Goal: Task Accomplishment & Management: Manage account settings

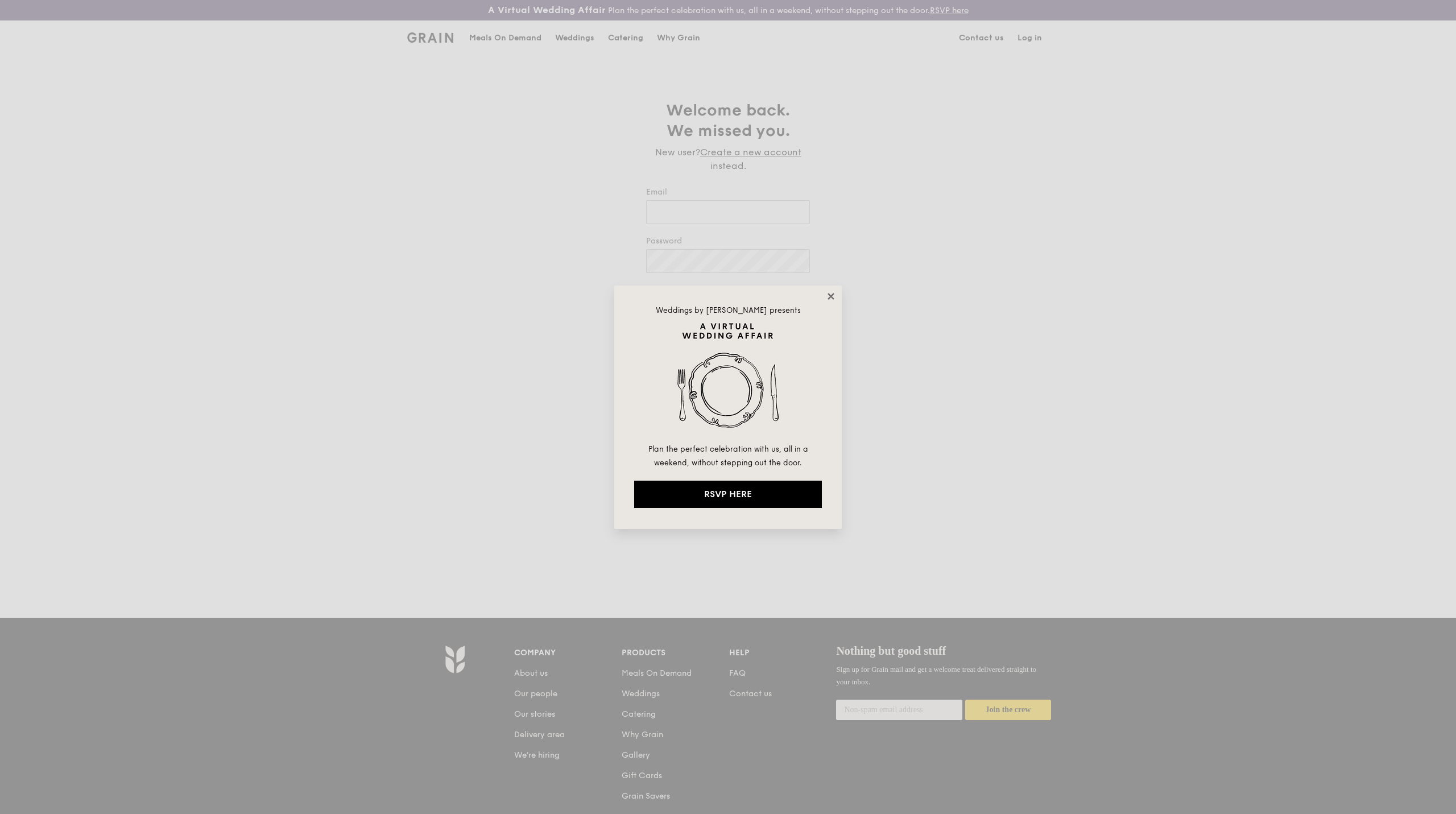
click at [833, 291] on icon at bounding box center [830, 296] width 10 height 10
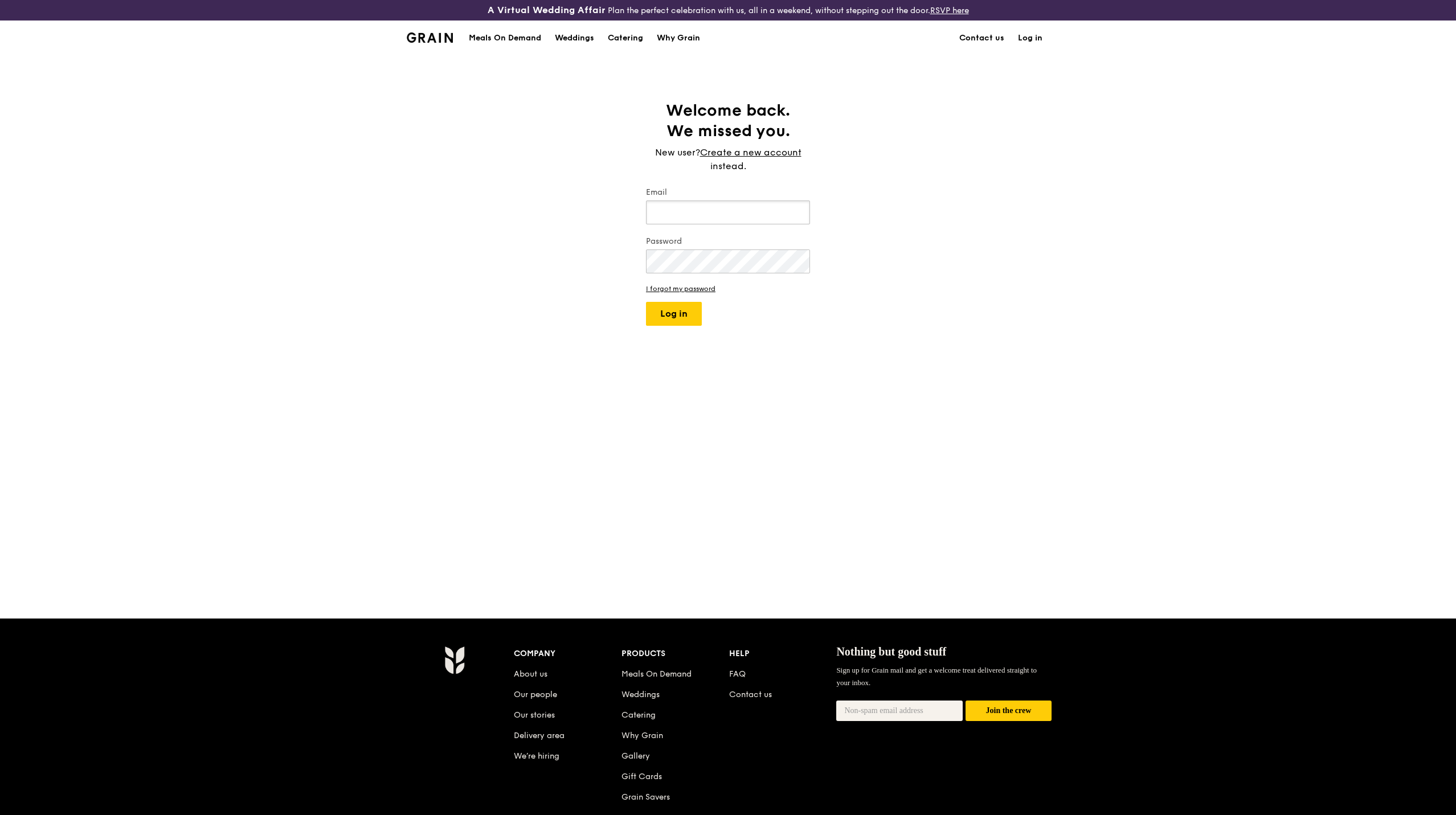
click at [774, 216] on input "Email" at bounding box center [728, 213] width 164 height 24
type input "[EMAIL_ADDRESS][DOMAIN_NAME]"
click at [646, 302] on button "Log in" at bounding box center [674, 314] width 56 height 24
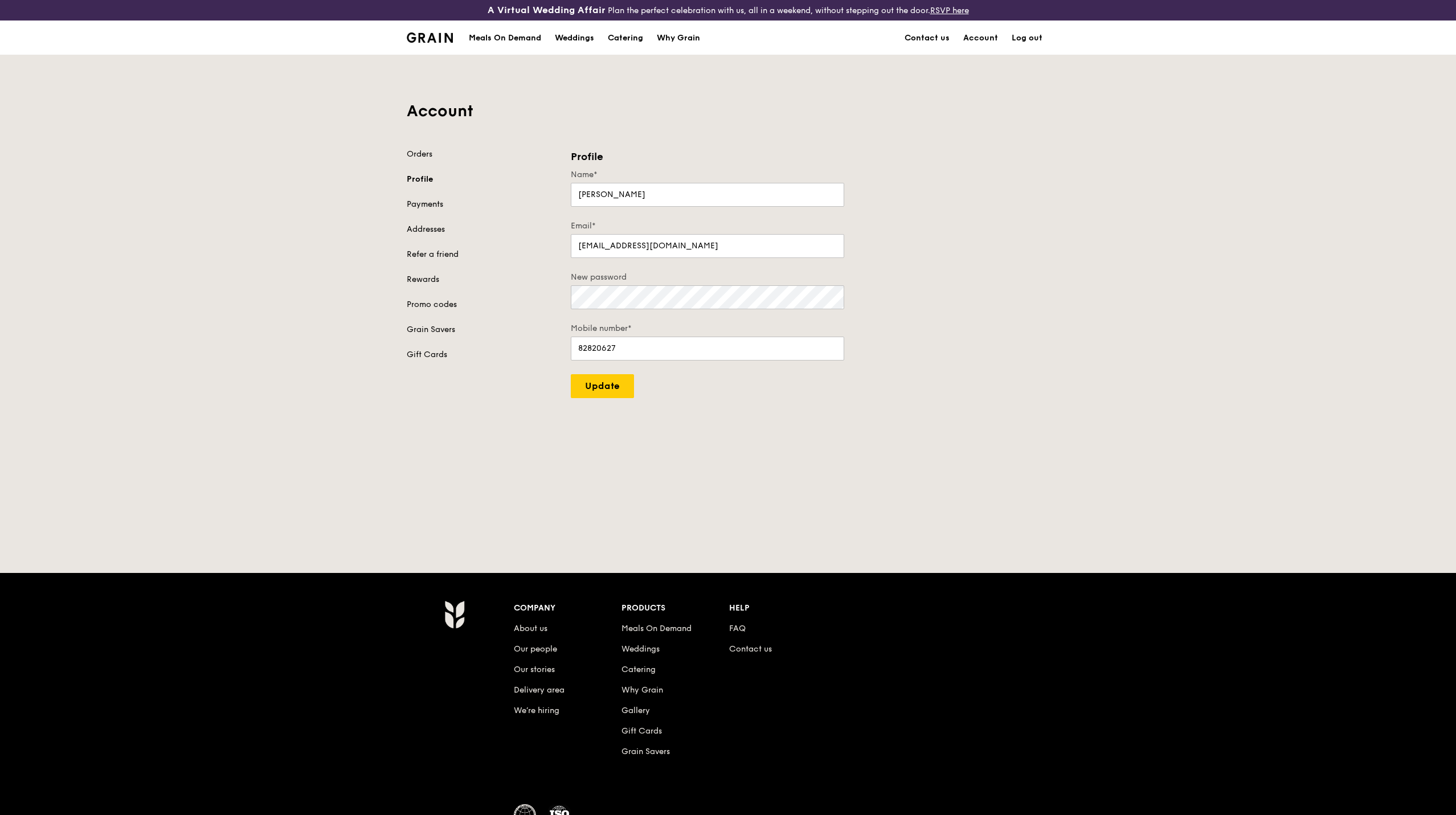
click at [433, 203] on link "Payments" at bounding box center [482, 204] width 151 height 12
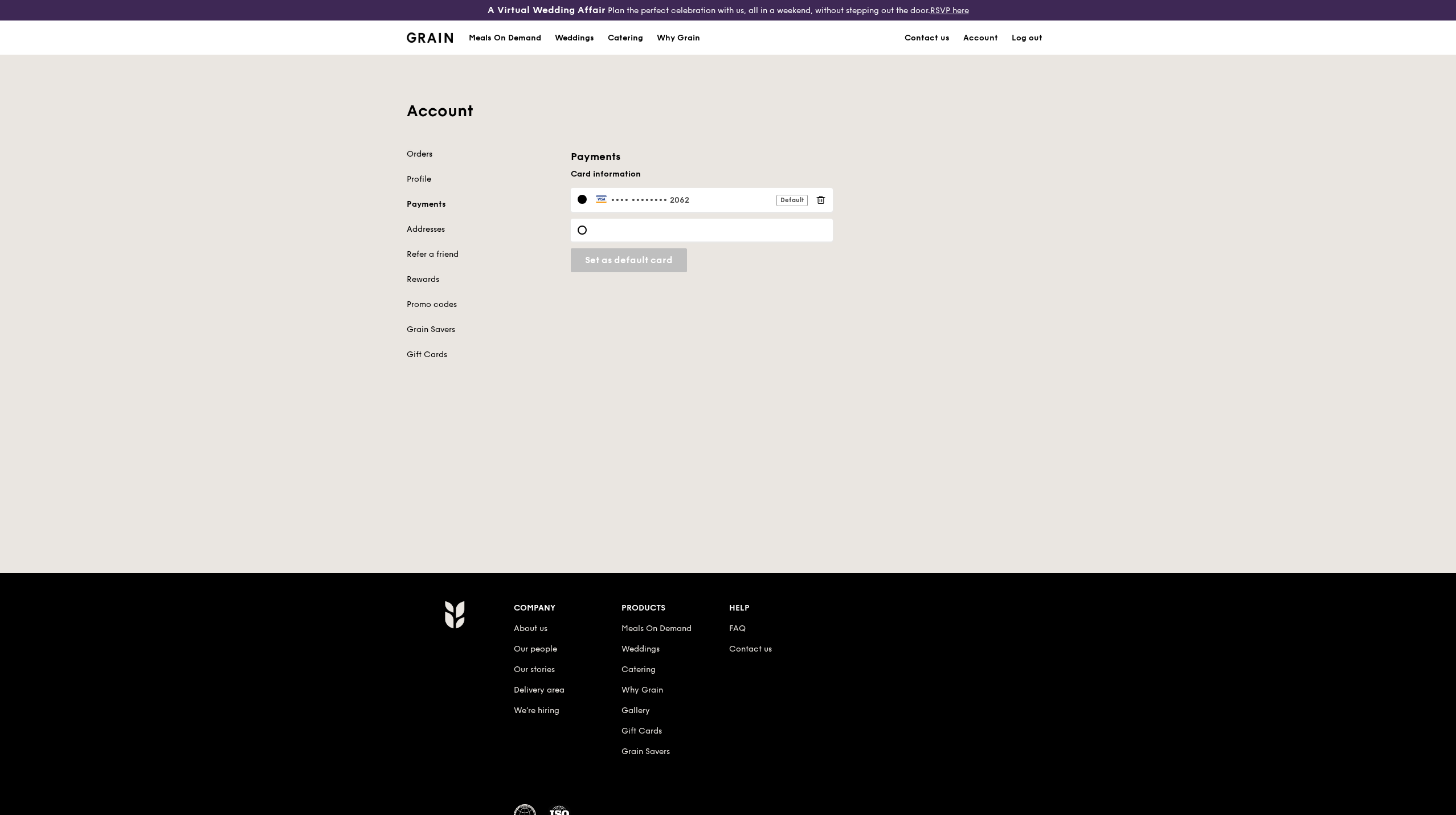
click at [425, 157] on link "Orders" at bounding box center [482, 155] width 151 height 12
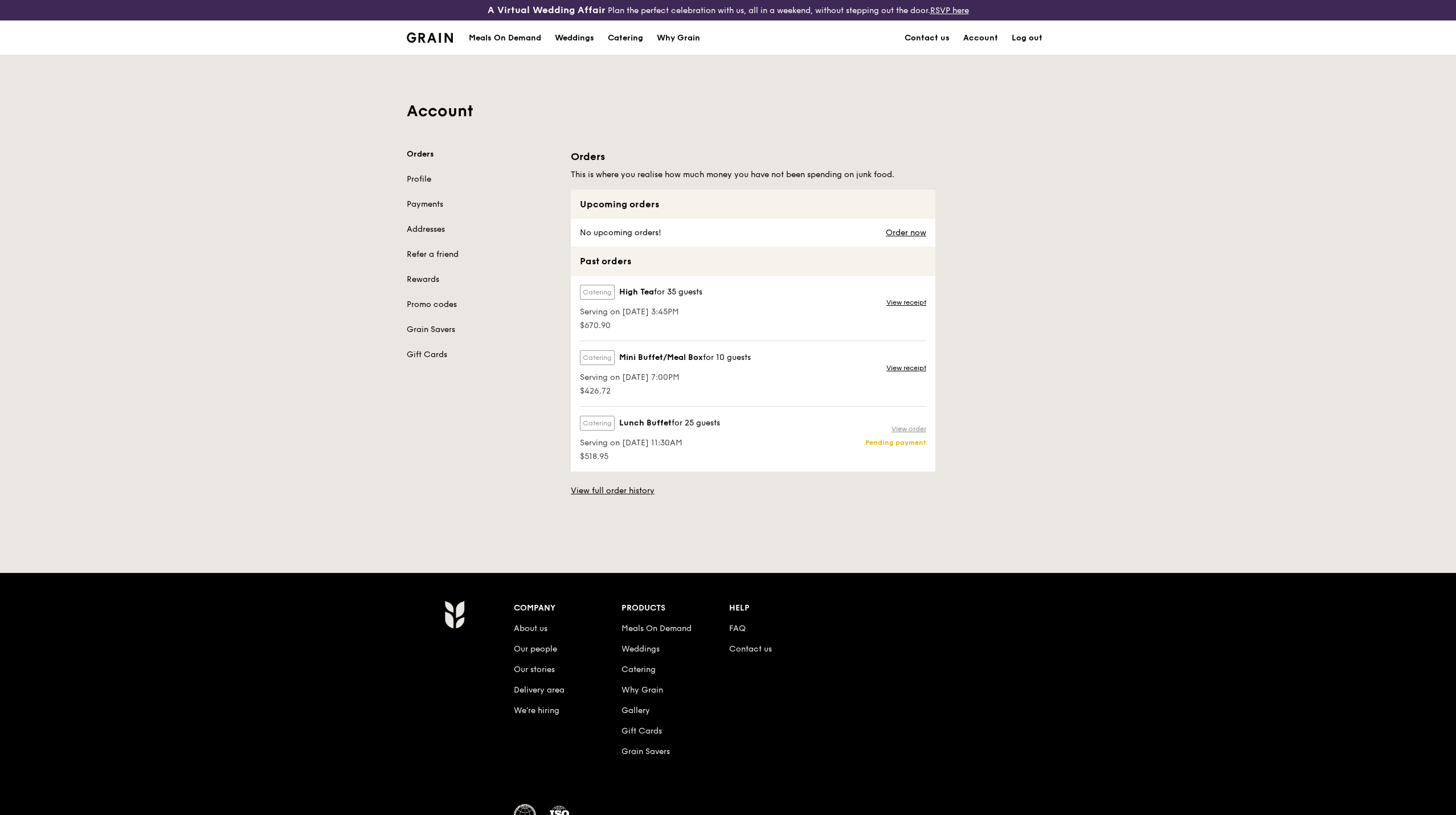
click at [919, 426] on link "View order" at bounding box center [909, 429] width 35 height 9
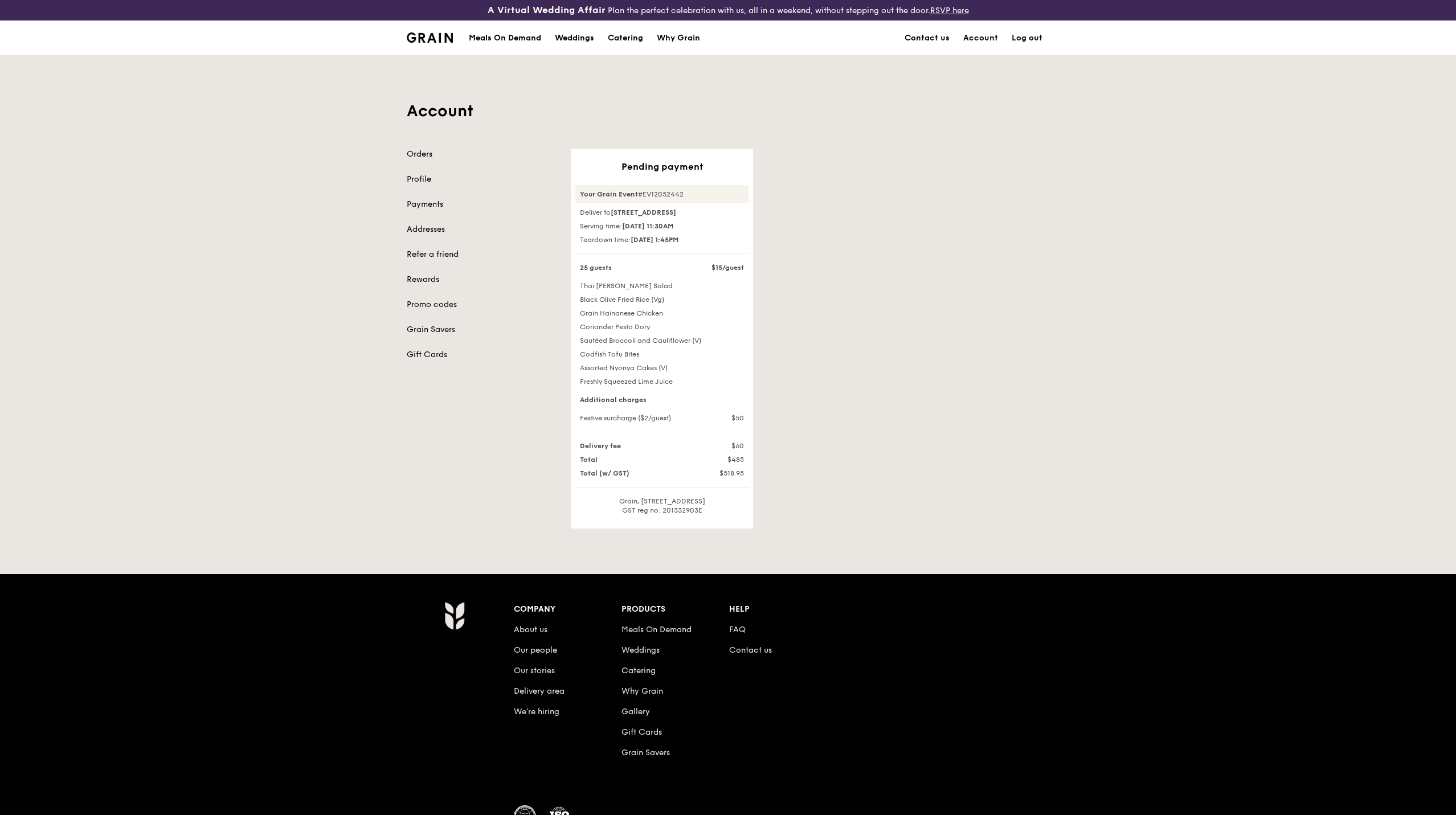
click at [675, 198] on div "Your Grain Event #EV12052442" at bounding box center [661, 194] width 173 height 18
click at [430, 157] on link "Orders" at bounding box center [482, 155] width 151 height 12
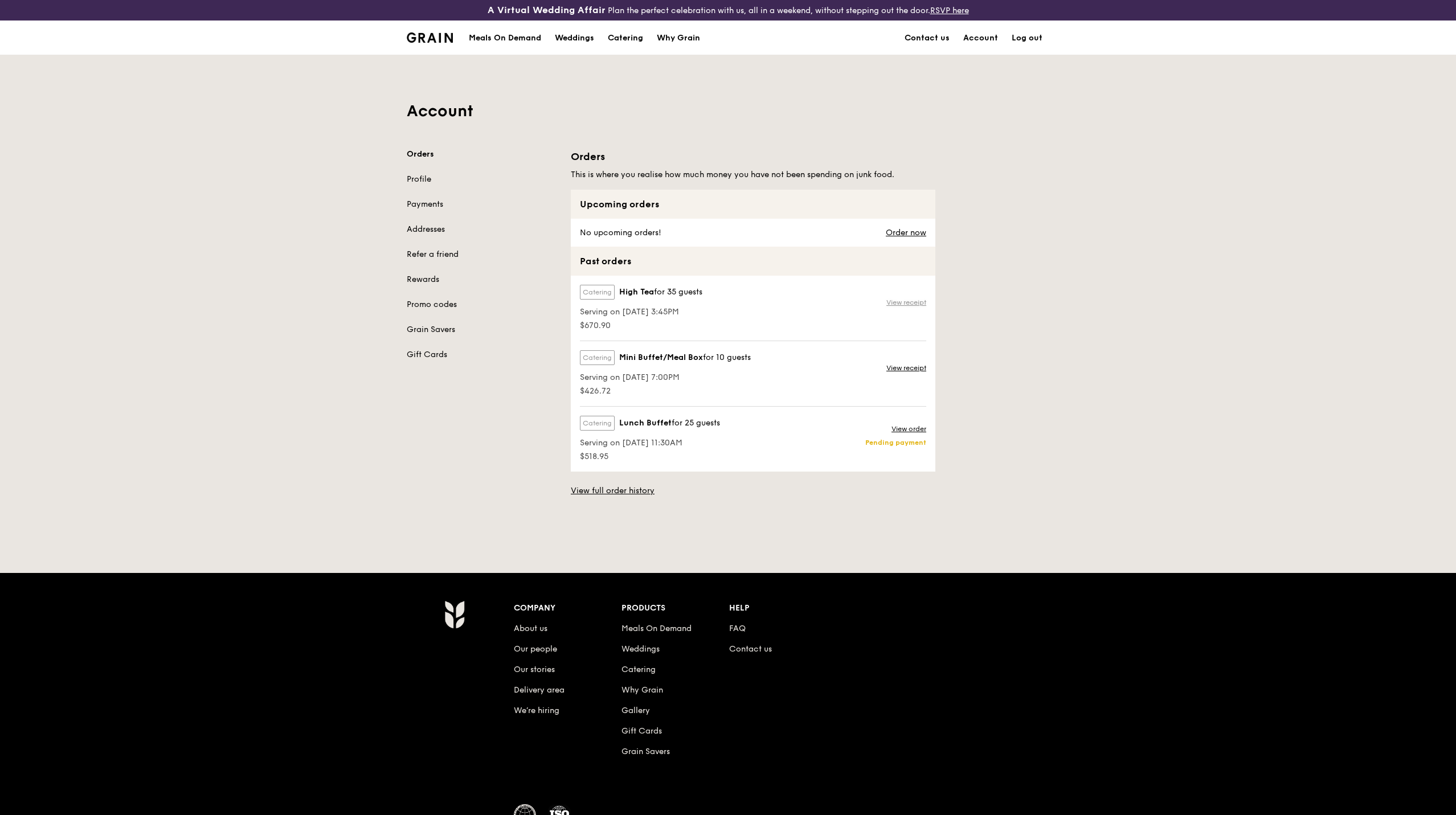
click at [904, 304] on link "View receipt" at bounding box center [906, 303] width 40 height 9
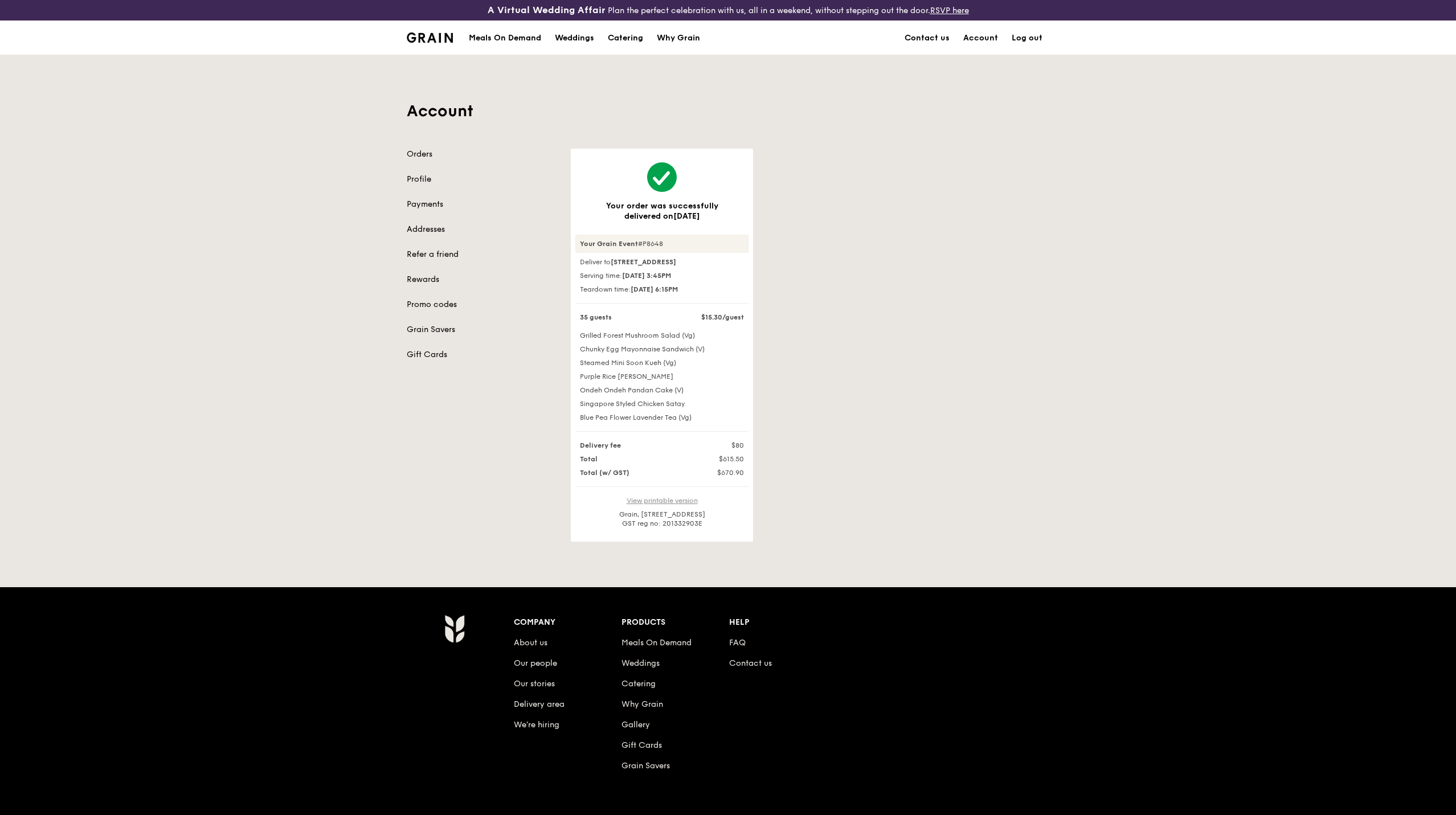
click at [679, 504] on link "View printable version" at bounding box center [662, 500] width 71 height 8
click at [429, 202] on link "Payments" at bounding box center [482, 204] width 151 height 12
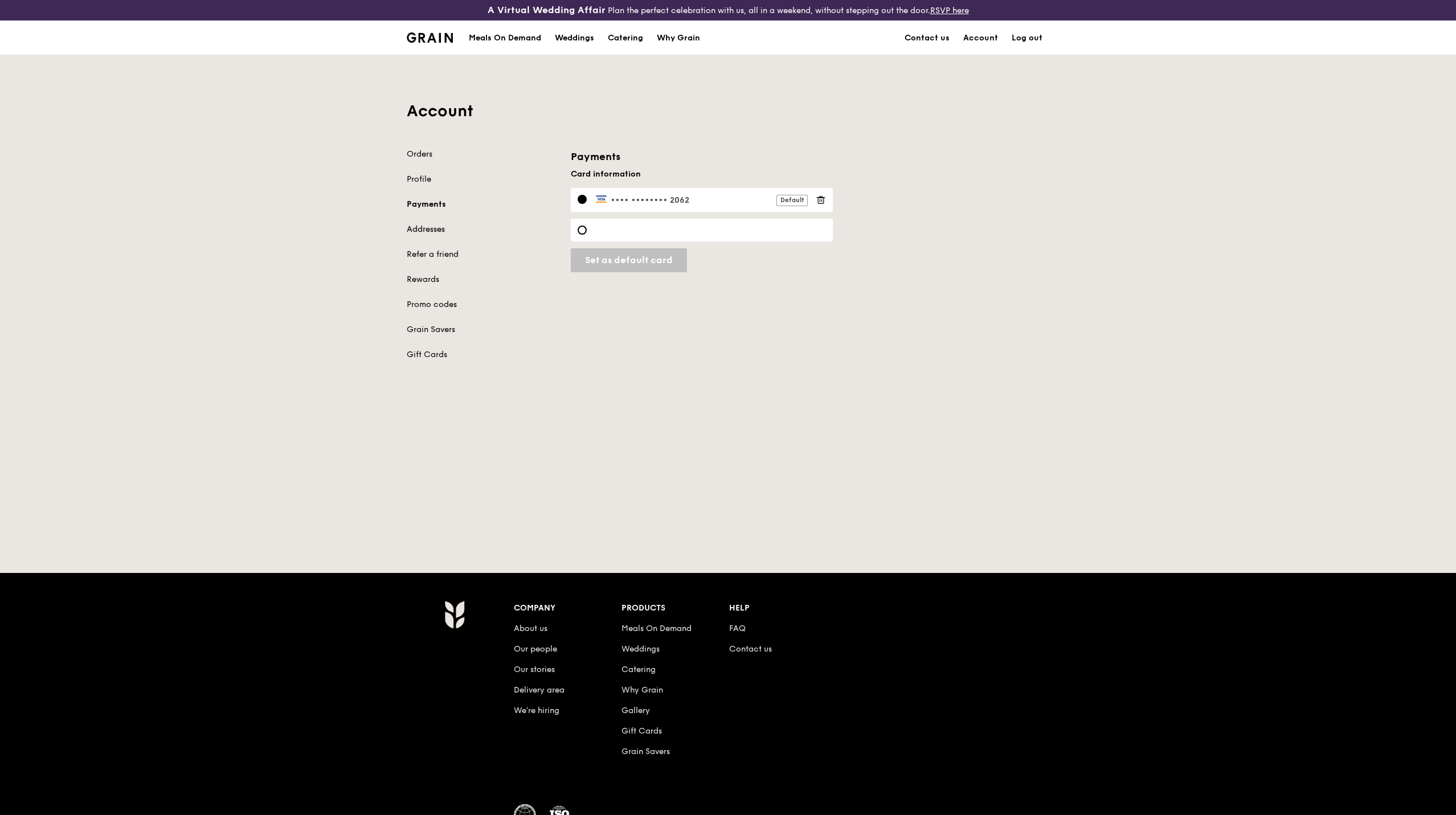
click at [426, 230] on link "Addresses" at bounding box center [482, 229] width 151 height 12
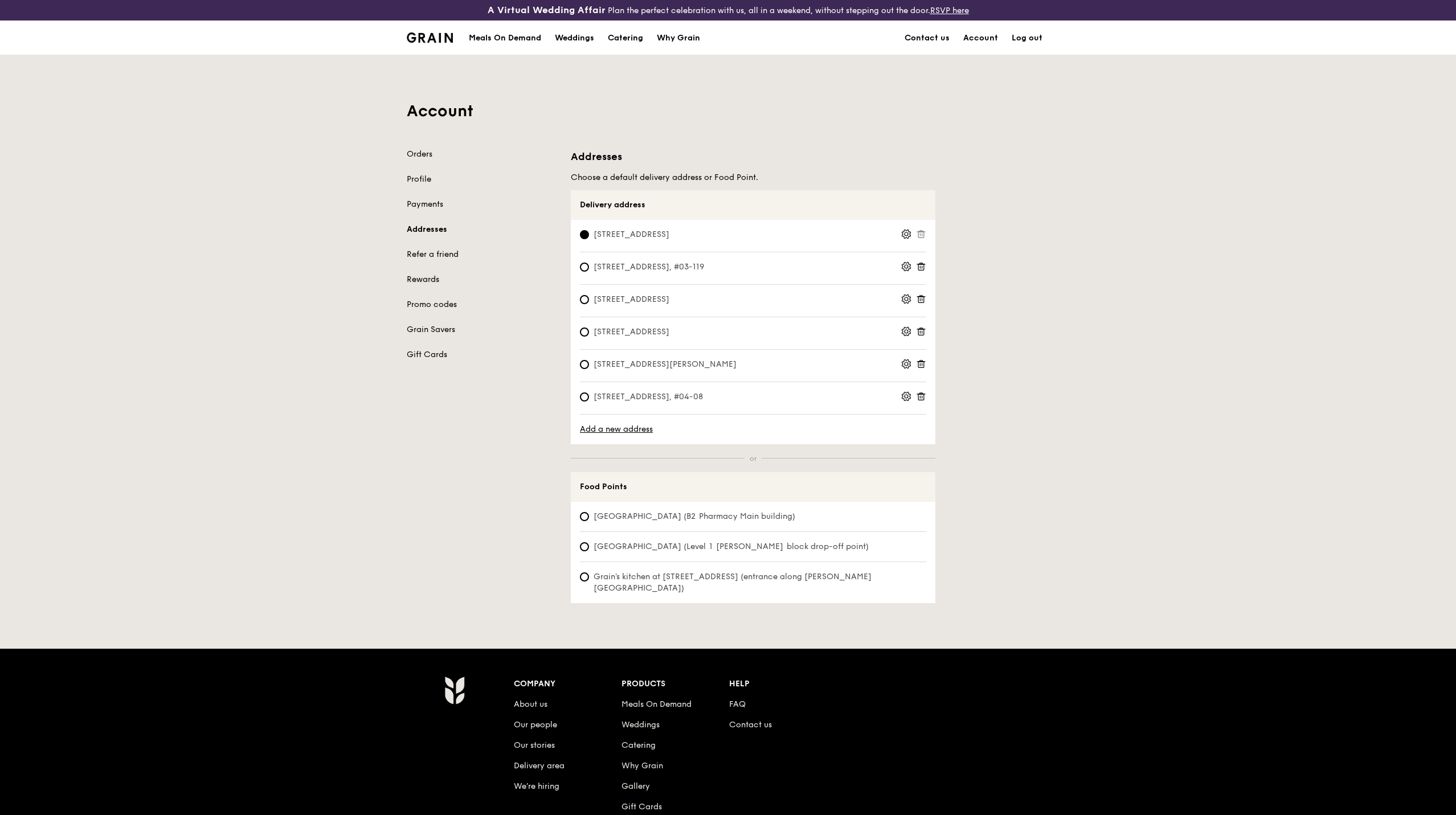
click at [424, 275] on link "Rewards" at bounding box center [482, 279] width 151 height 12
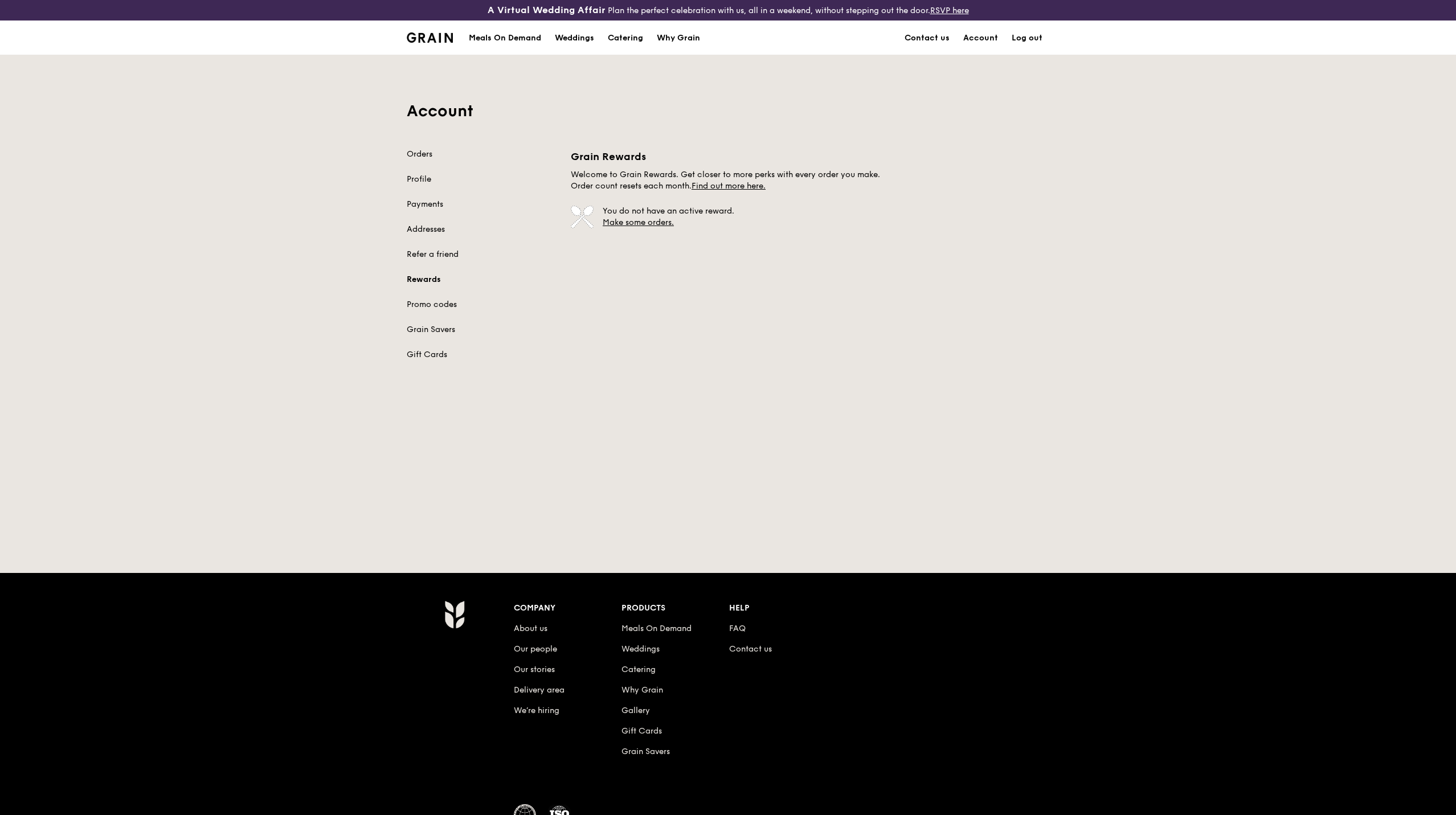
click at [430, 139] on div "Account Orders Profile Payments Addresses Refer a friend Rewards Promo codes Gr…" at bounding box center [728, 214] width 657 height 319
click at [425, 149] on link "Orders" at bounding box center [482, 155] width 151 height 12
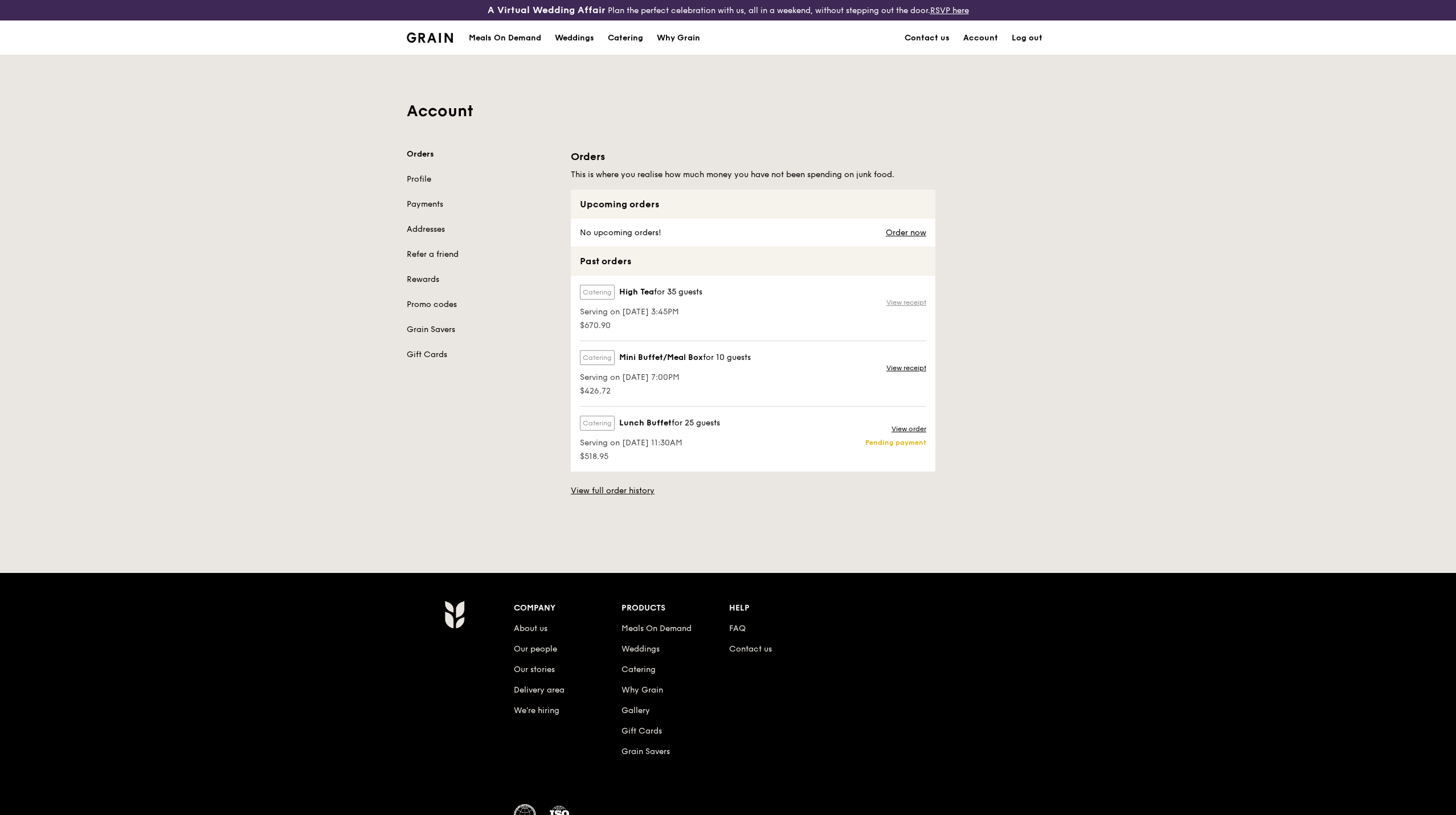
click at [907, 302] on link "View receipt" at bounding box center [906, 303] width 40 height 9
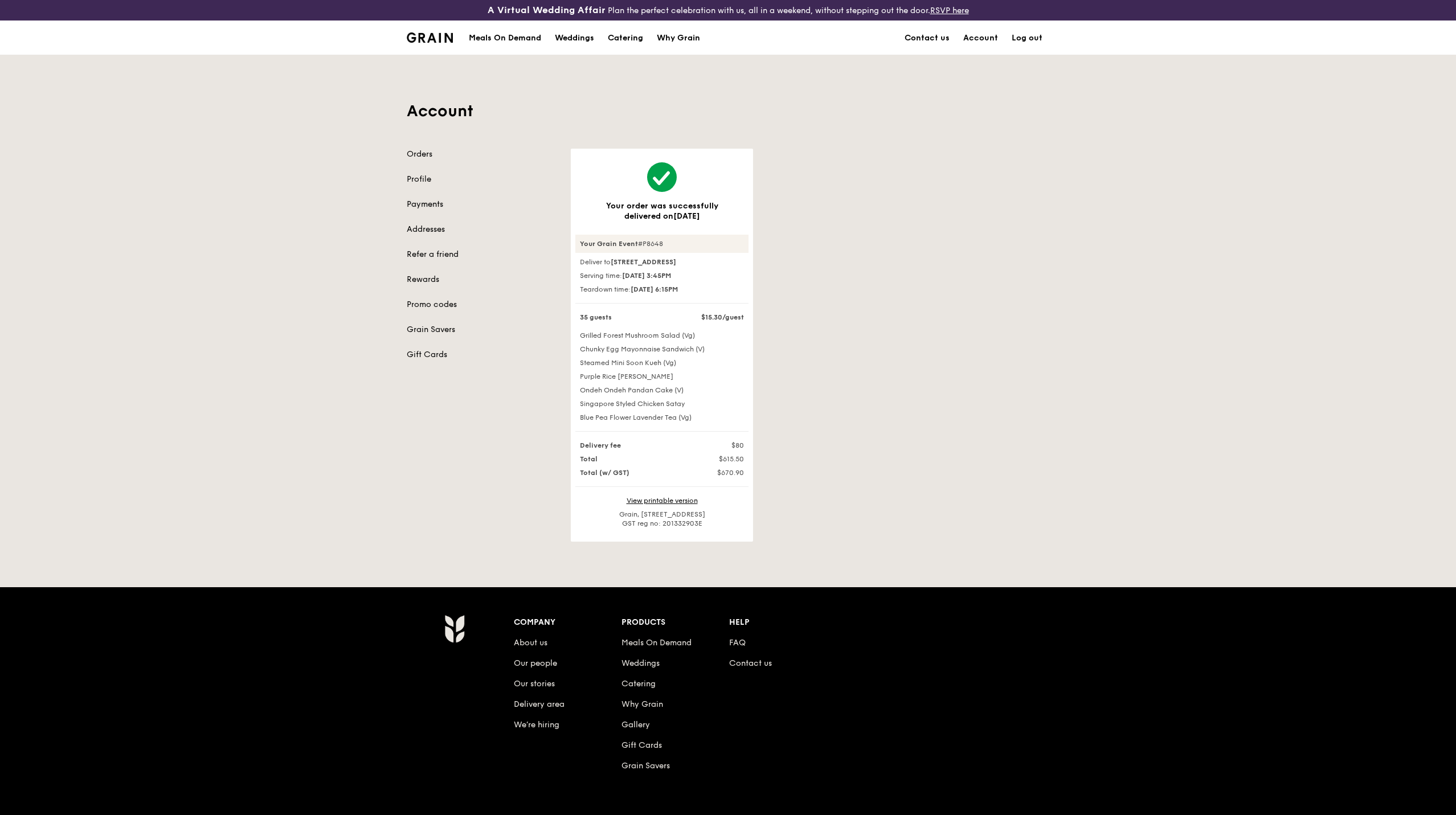
click at [435, 206] on link "Payments" at bounding box center [482, 204] width 151 height 12
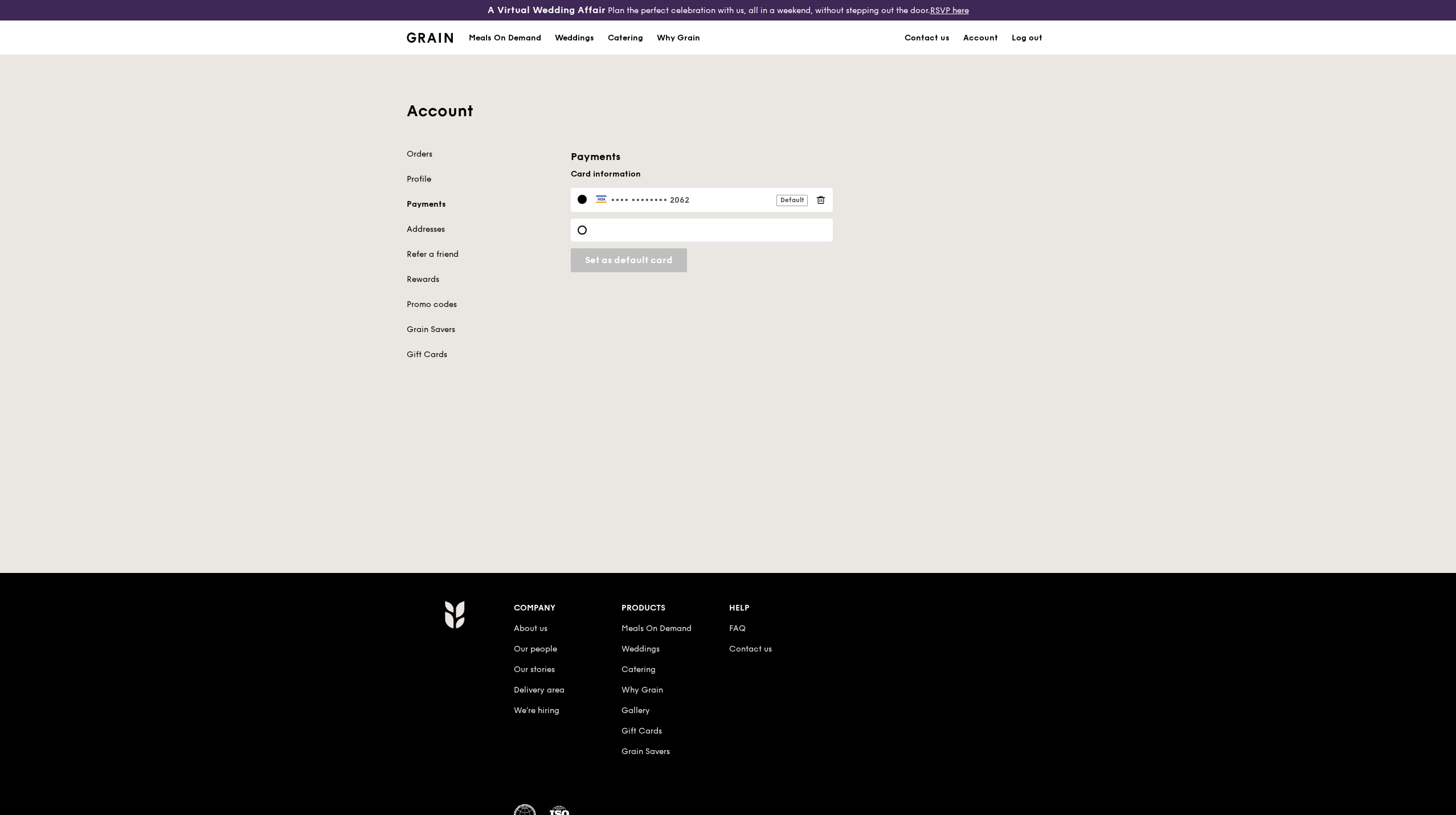
click at [417, 175] on link "Profile" at bounding box center [482, 179] width 151 height 12
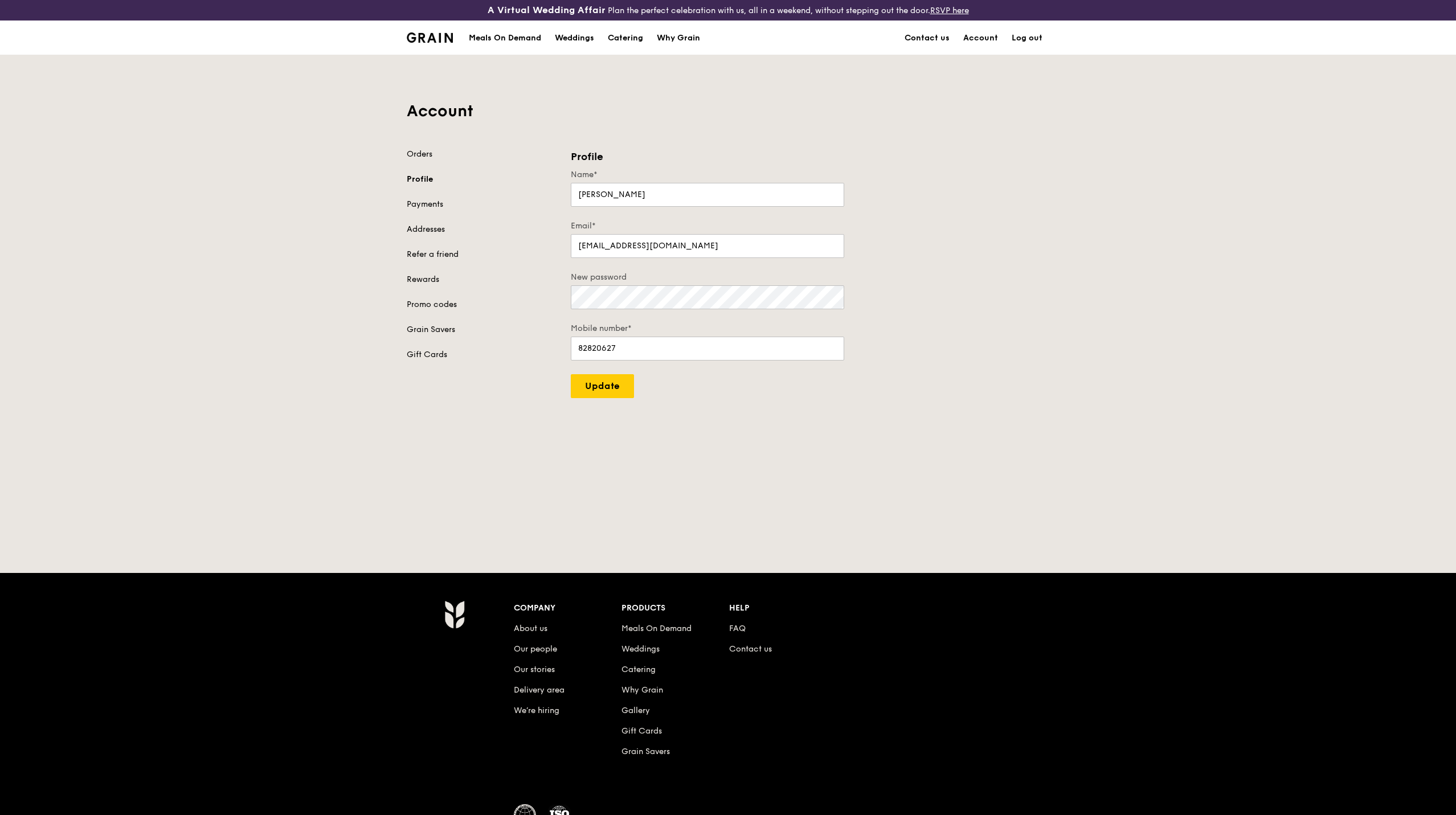
click at [427, 142] on div "Account Orders Profile Payments Addresses Refer a friend Rewards Promo codes Gr…" at bounding box center [728, 226] width 657 height 343
click at [421, 153] on link "Orders" at bounding box center [482, 155] width 151 height 12
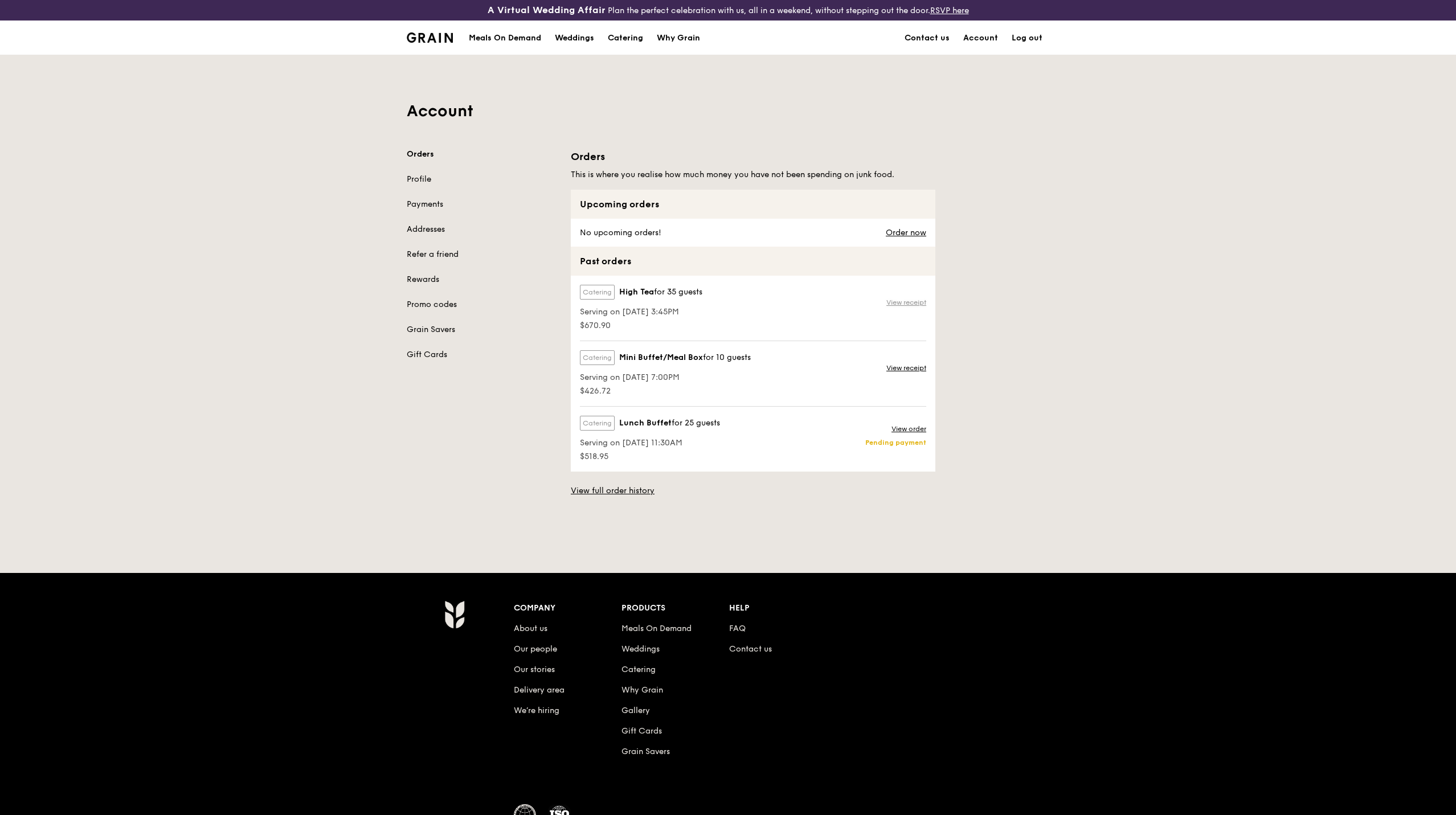
click at [906, 300] on link "View receipt" at bounding box center [906, 303] width 40 height 9
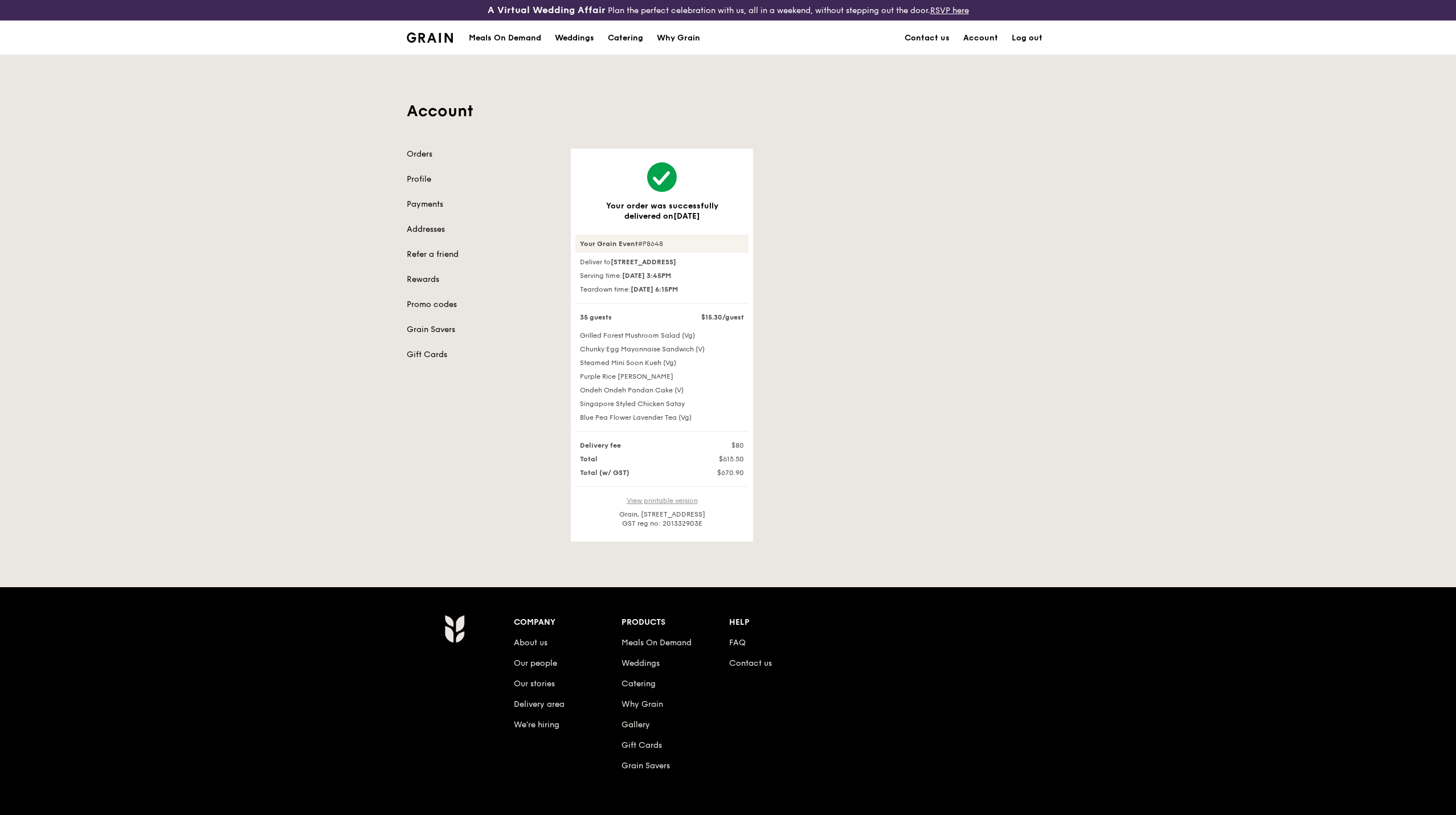
click at [689, 504] on link "View printable version" at bounding box center [662, 500] width 71 height 8
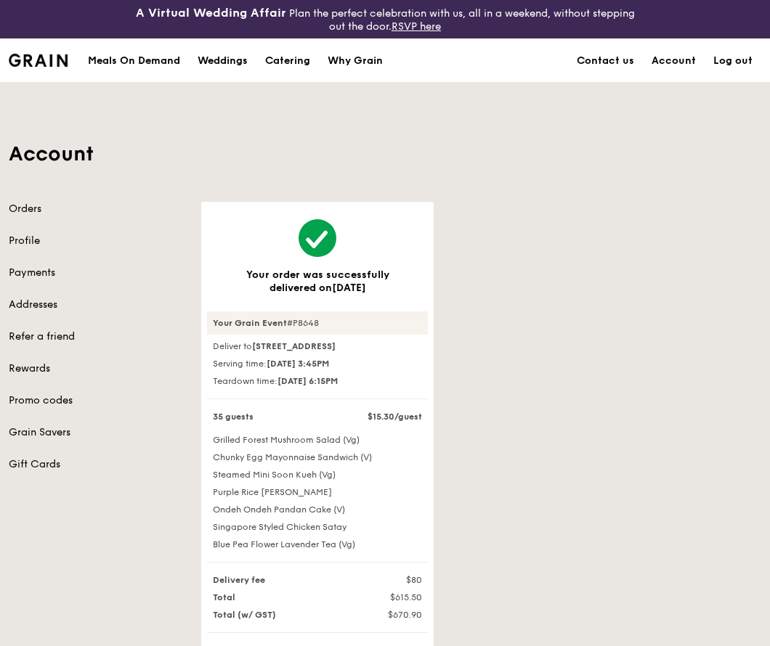
click at [651, 137] on div "Account Orders Profile Payments Addresses Refer a friend Rewards Promo codes Gr…" at bounding box center [385, 393] width 770 height 620
click at [510, 245] on div "Your order was successfully delivered on [DATE] Your Grain Event #P8648 Deliver…" at bounding box center [480, 452] width 577 height 501
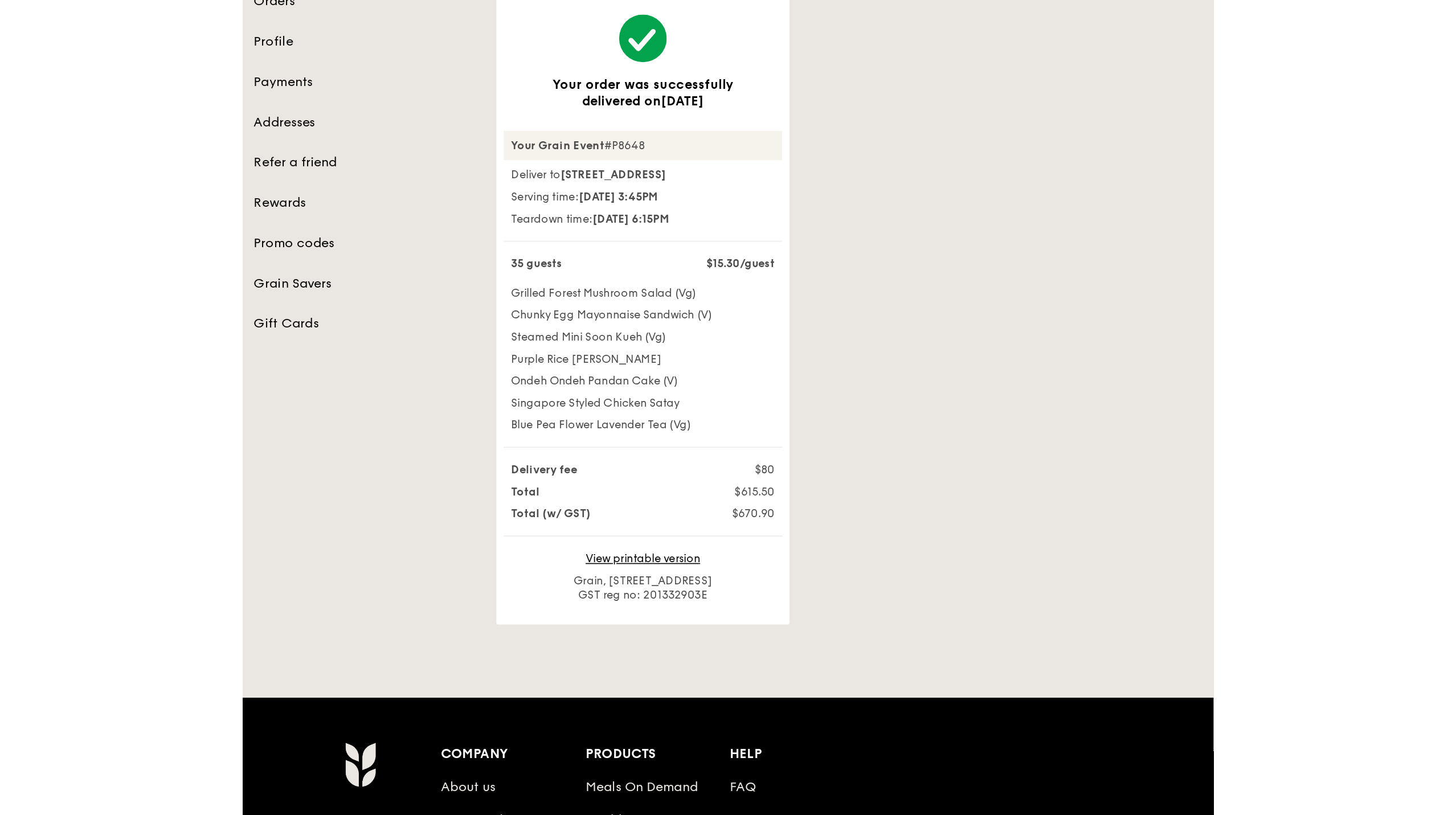
scroll to position [118, 0]
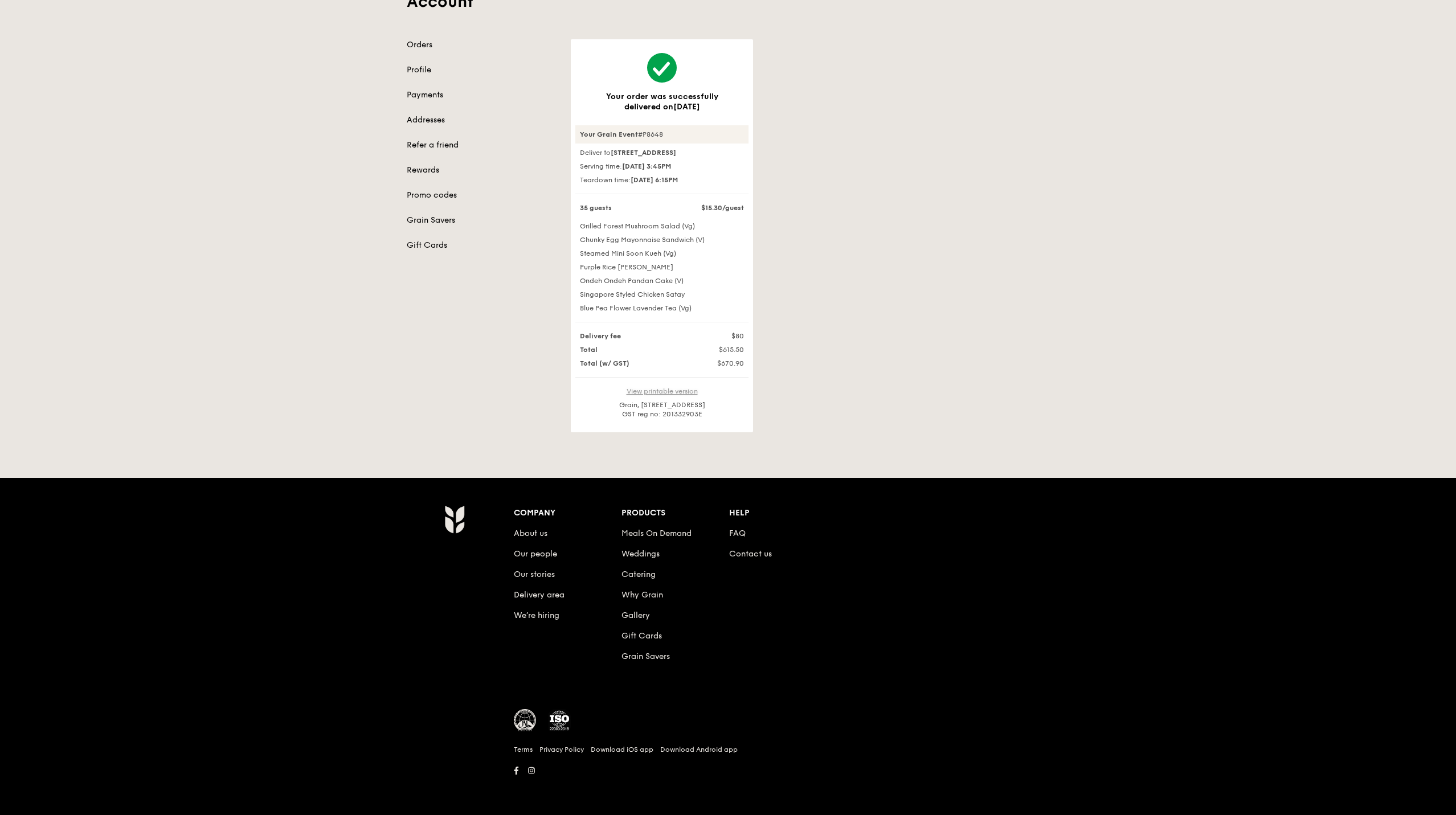
click at [669, 390] on link "View printable version" at bounding box center [662, 391] width 71 height 8
